Goal: Information Seeking & Learning: Learn about a topic

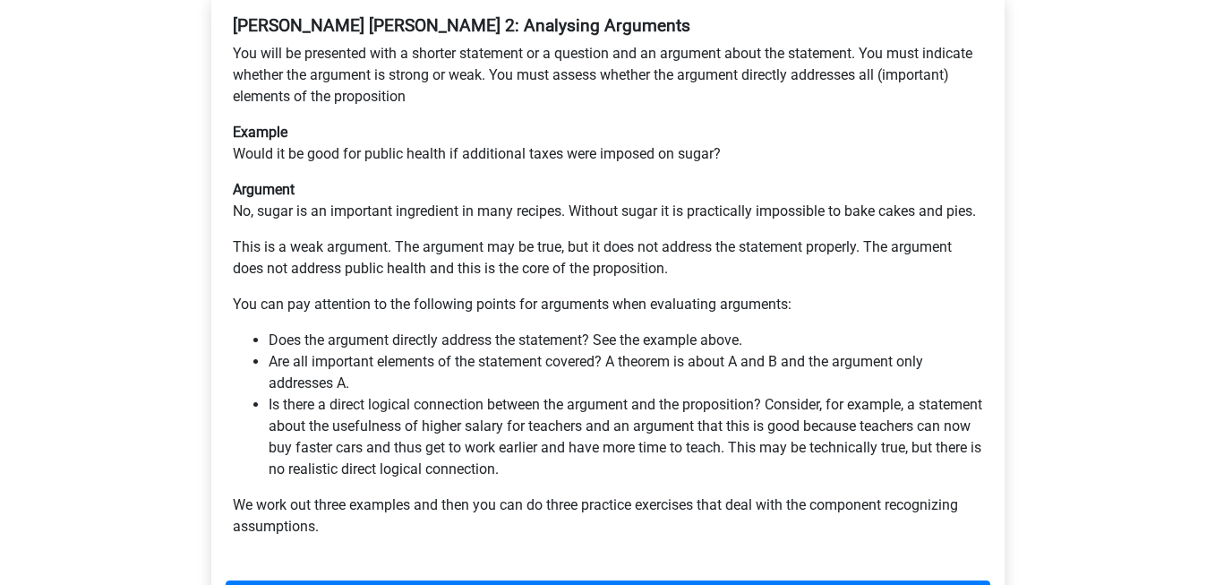
scroll to position [364, 0]
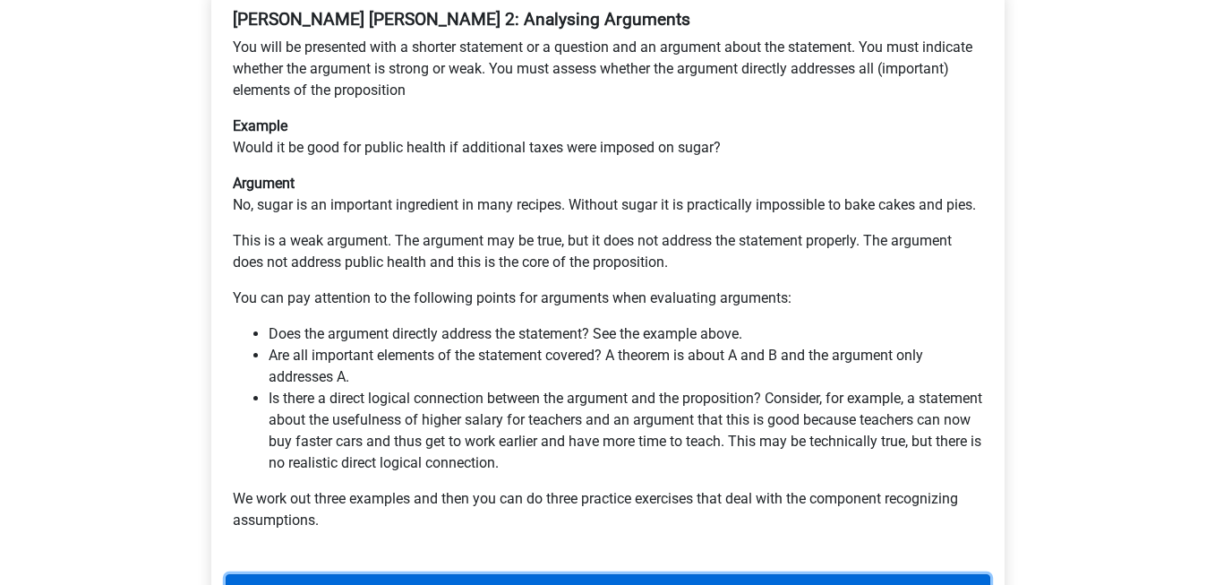
click at [605, 574] on link "Next" at bounding box center [608, 591] width 765 height 34
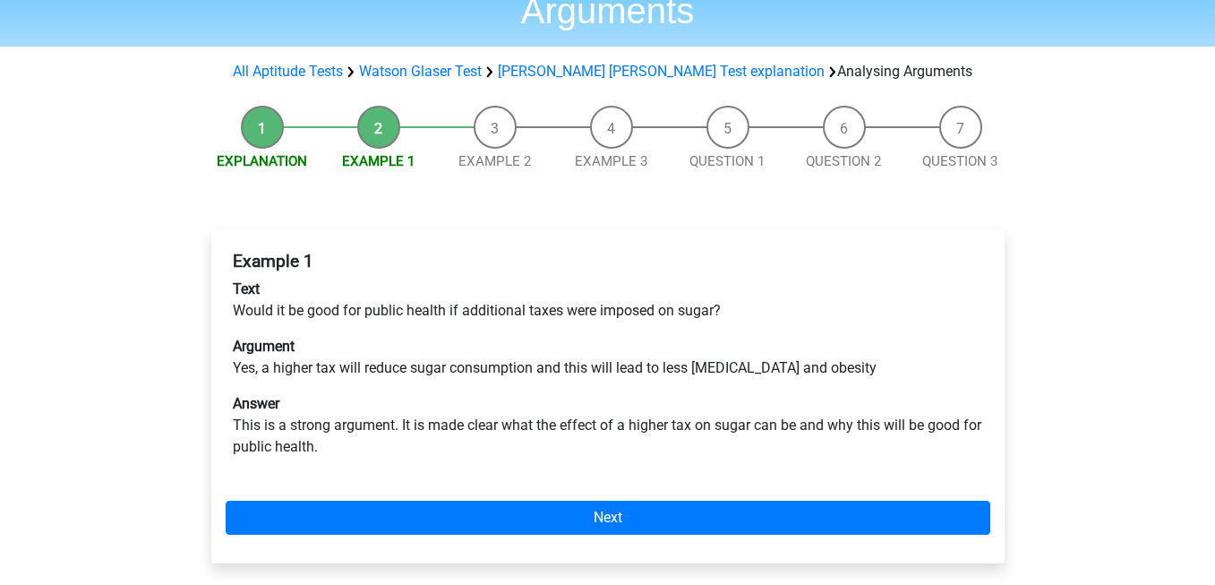
scroll to position [118, 0]
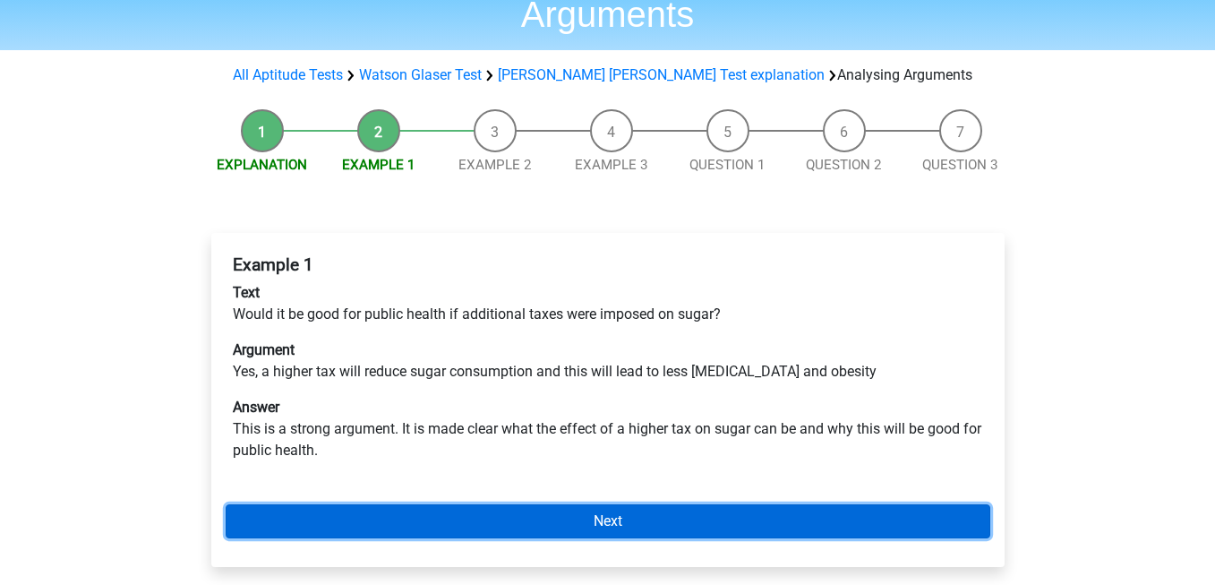
click at [617, 504] on link "Next" at bounding box center [608, 521] width 765 height 34
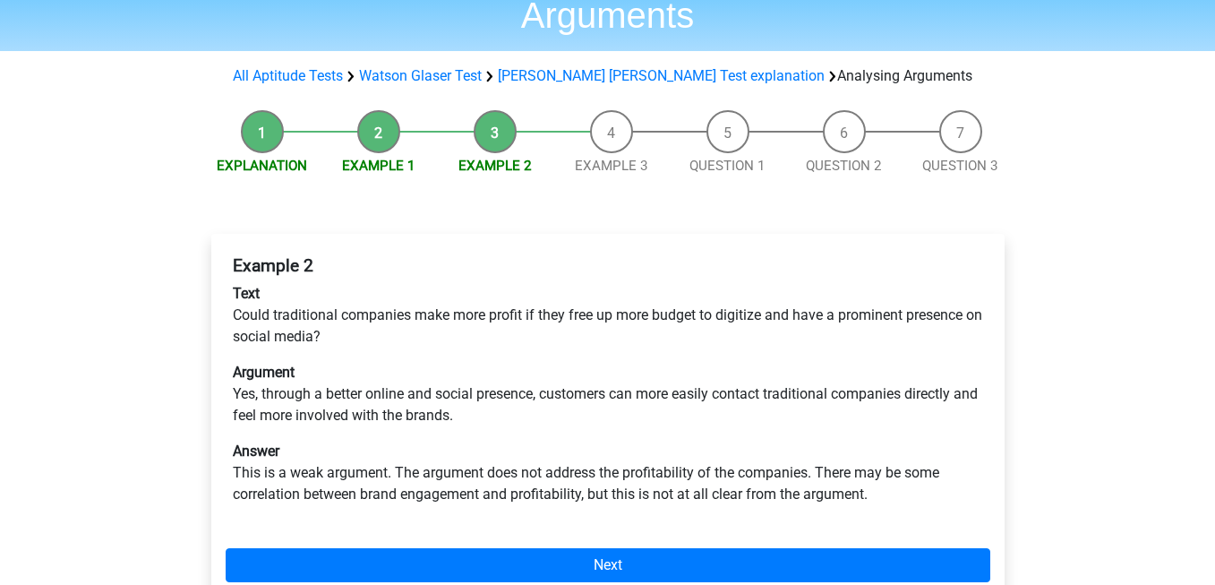
scroll to position [137, 0]
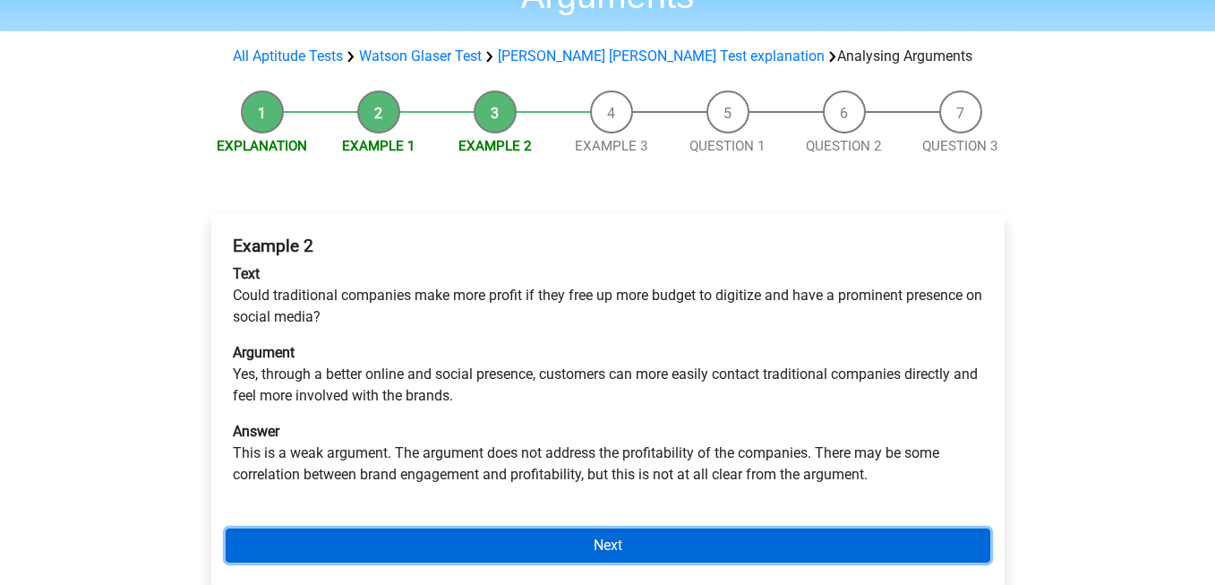
click at [664, 528] on link "Next" at bounding box center [608, 545] width 765 height 34
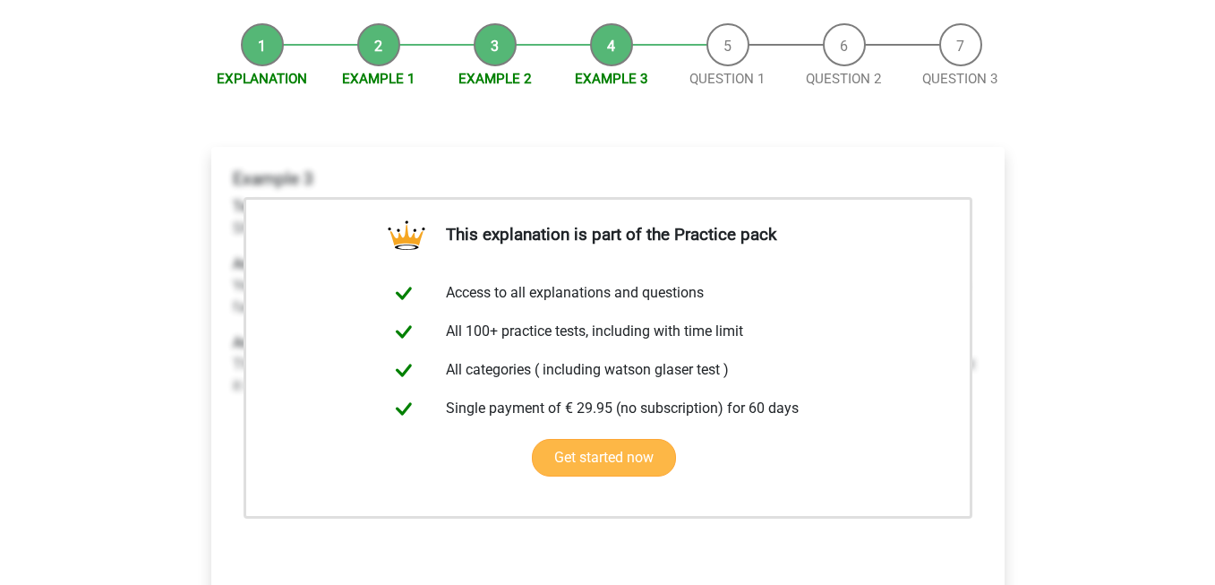
scroll to position [227, 0]
